Goal: Task Accomplishment & Management: Use online tool/utility

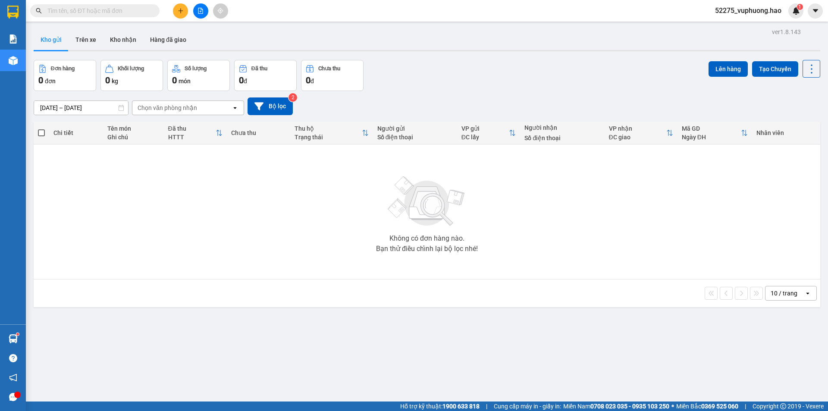
click at [47, 43] on button "Kho gửi" at bounding box center [51, 39] width 35 height 21
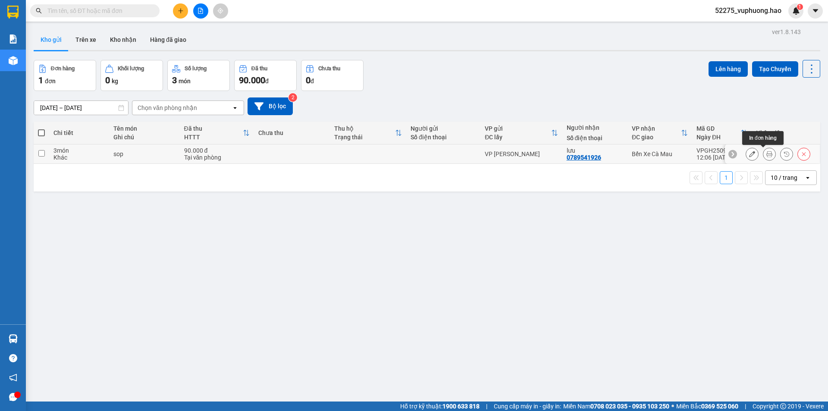
click at [767, 154] on icon at bounding box center [770, 154] width 6 height 6
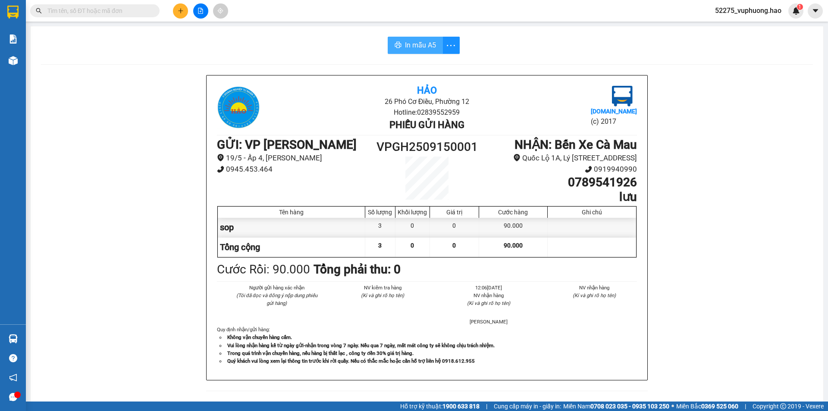
click at [405, 44] on span "In mẫu A5" at bounding box center [420, 45] width 31 height 11
click at [418, 44] on span "In mẫu A5" at bounding box center [420, 45] width 31 height 11
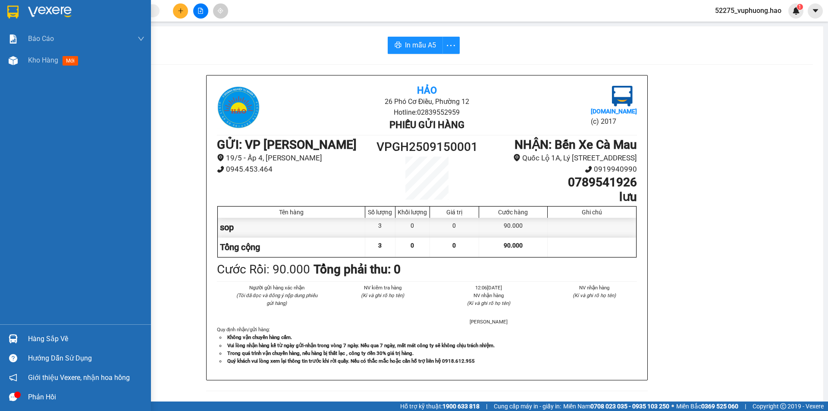
drag, startPoint x: 54, startPoint y: 64, endPoint x: 63, endPoint y: 87, distance: 24.2
click at [54, 65] on div "Kho hàng mới" at bounding box center [54, 60] width 53 height 11
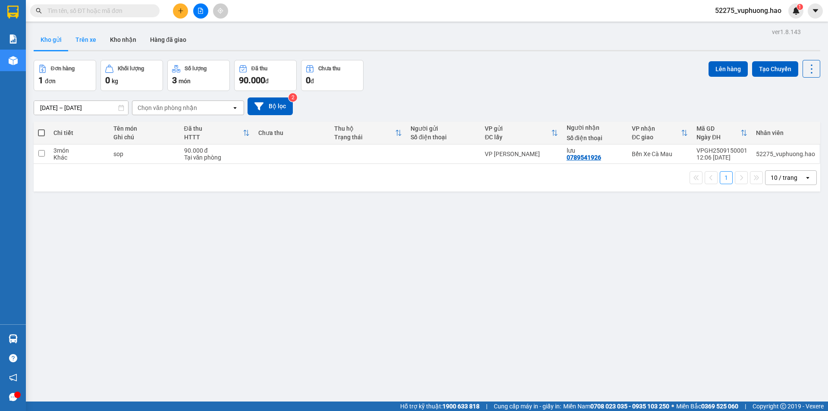
click at [82, 40] on button "Trên xe" at bounding box center [86, 39] width 35 height 21
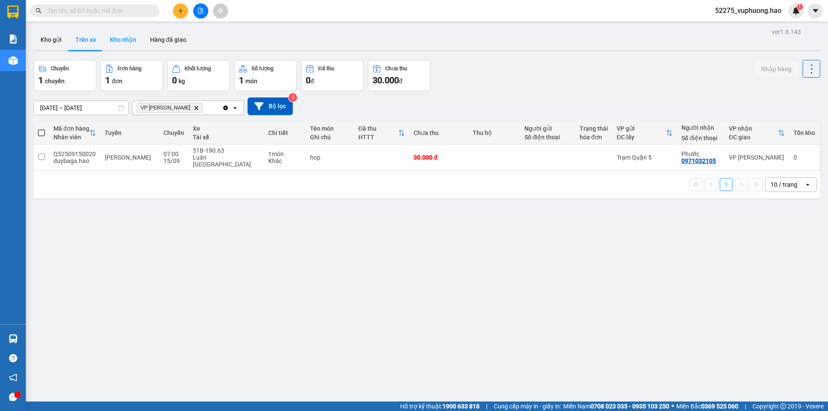
click at [115, 41] on button "Kho nhận" at bounding box center [123, 39] width 40 height 21
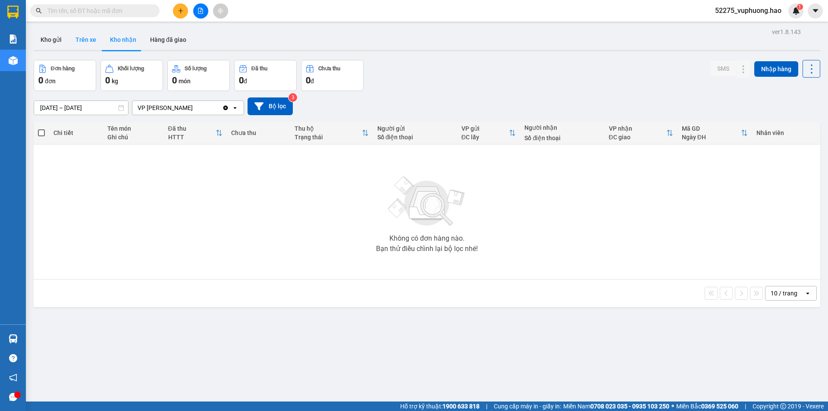
click at [74, 46] on button "Trên xe" at bounding box center [86, 39] width 35 height 21
